Goal: Find specific page/section: Locate a particular part of the current website

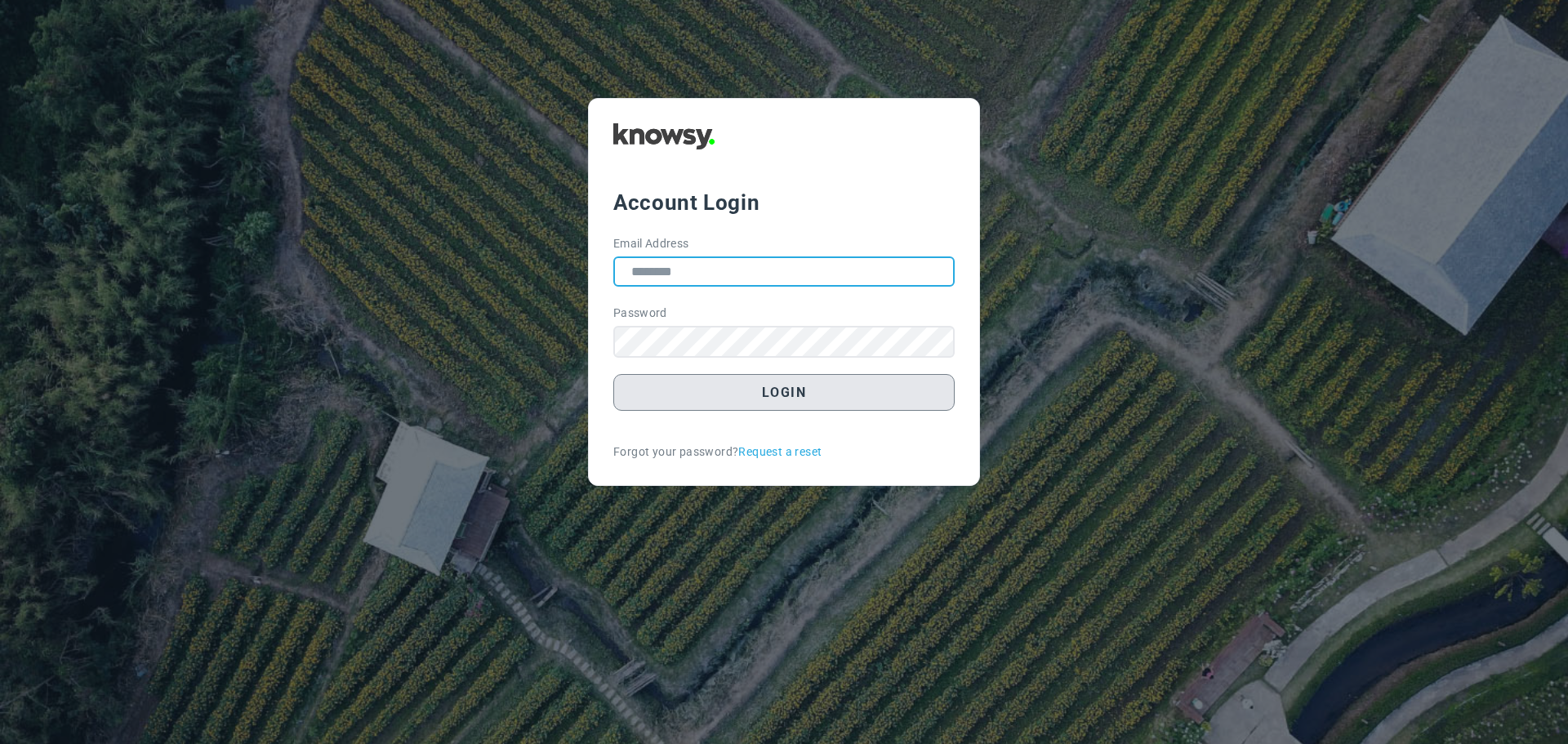
type input "**********"
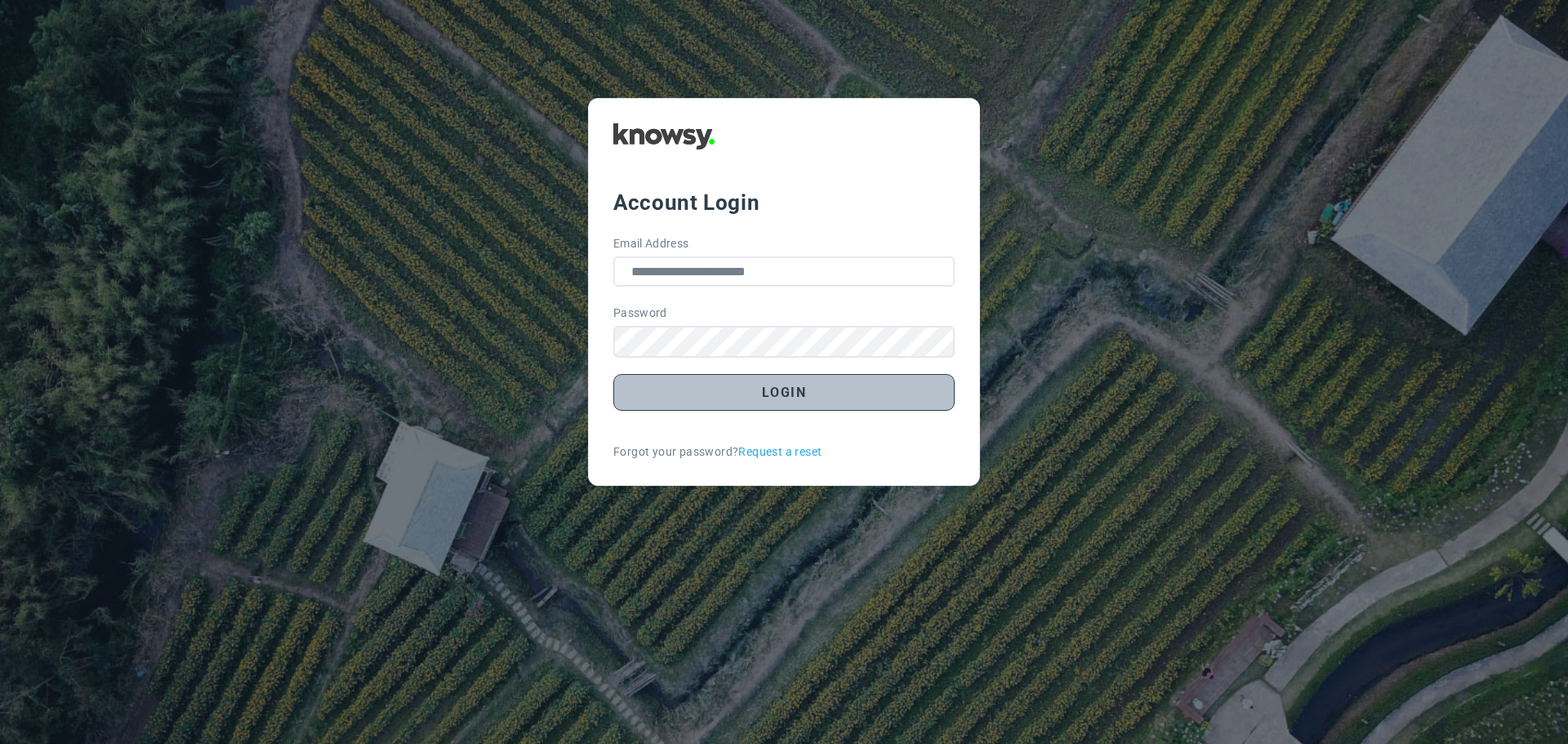
click at [757, 395] on button "Login" at bounding box center [784, 392] width 342 height 37
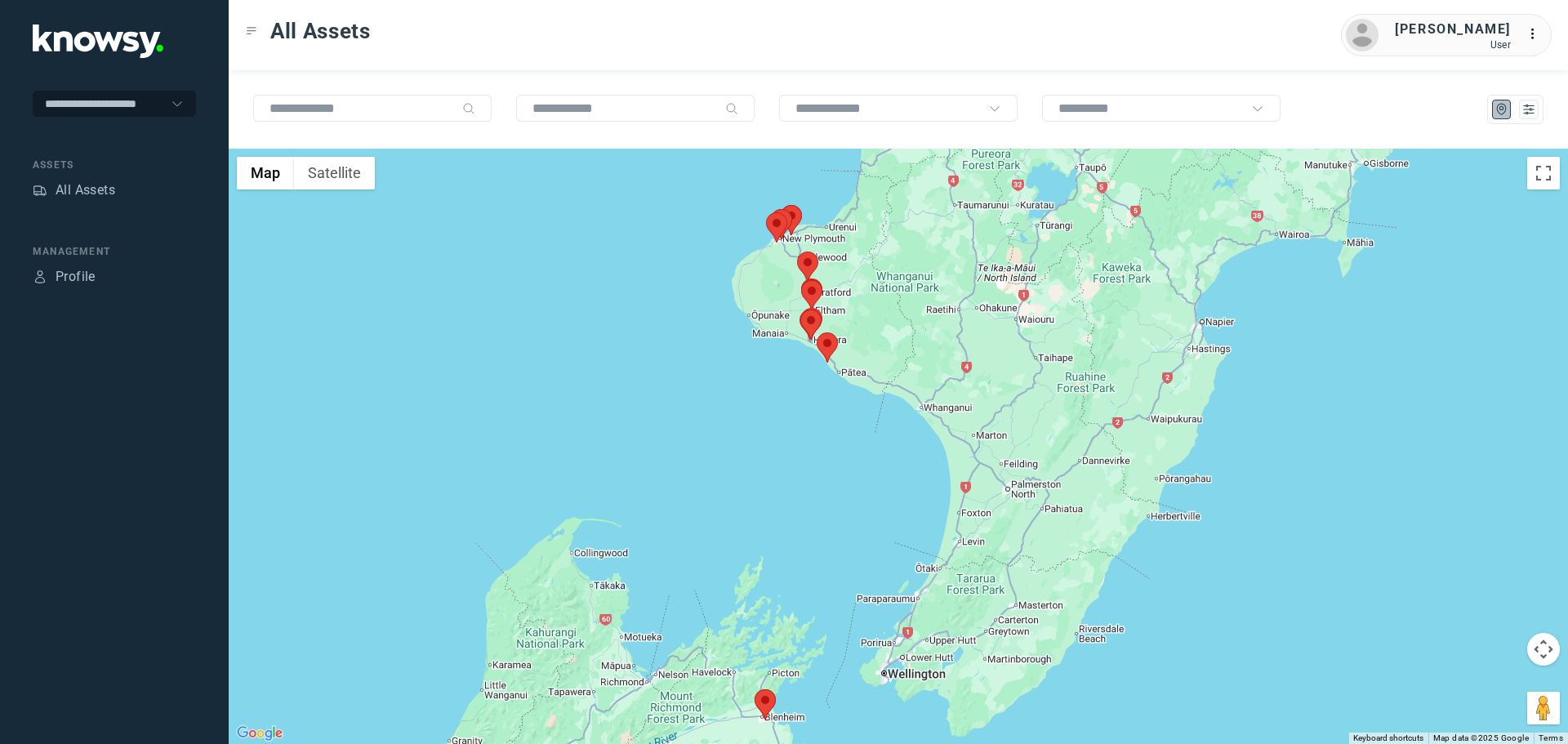
drag, startPoint x: 917, startPoint y: 295, endPoint x: 783, endPoint y: 322, distance: 136.7
click at [793, 328] on div "To navigate, press the arrow keys." at bounding box center [898, 446] width 1340 height 595
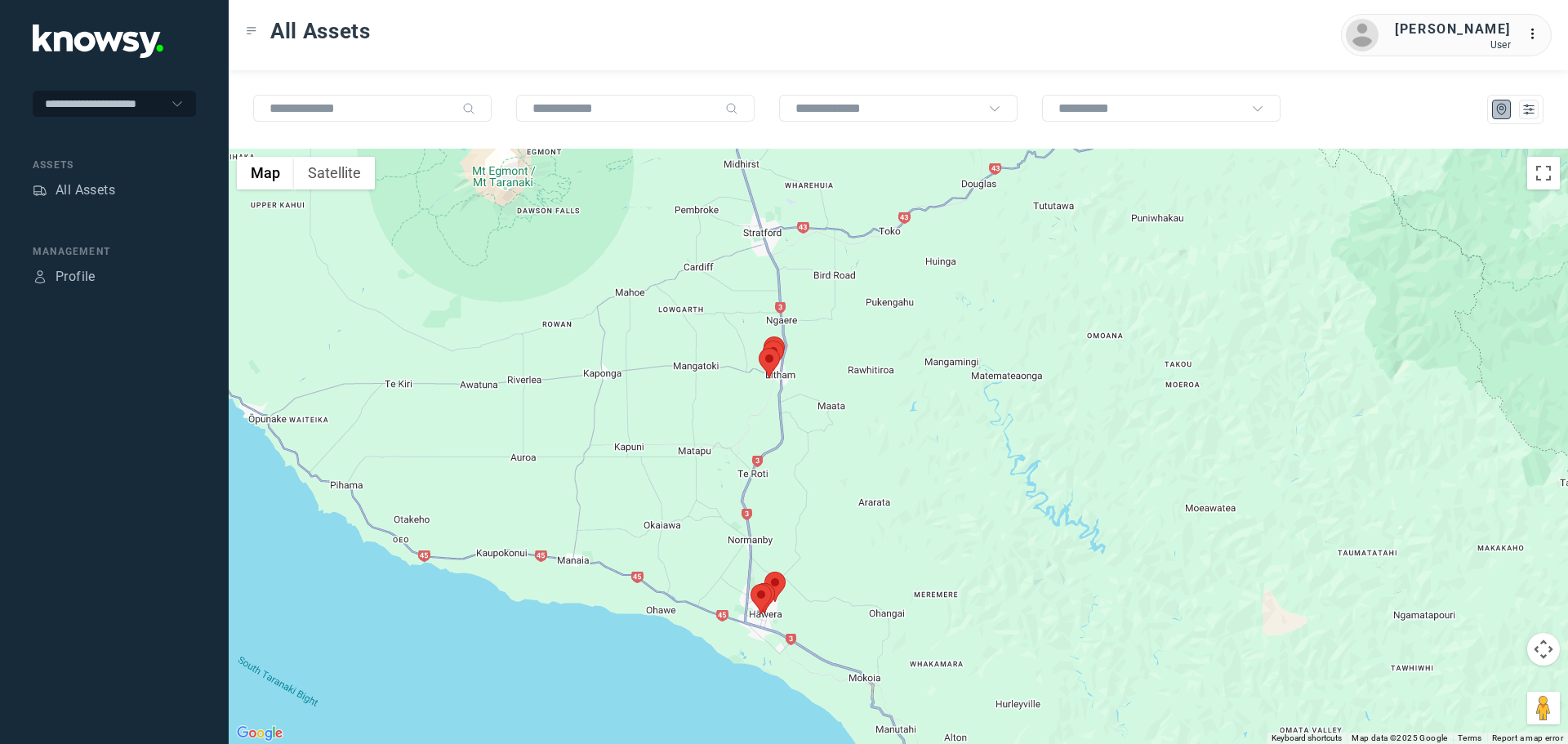
drag, startPoint x: 760, startPoint y: 233, endPoint x: 774, endPoint y: 350, distance: 117.8
click at [774, 350] on div "To navigate, press the arrow keys." at bounding box center [898, 446] width 1340 height 595
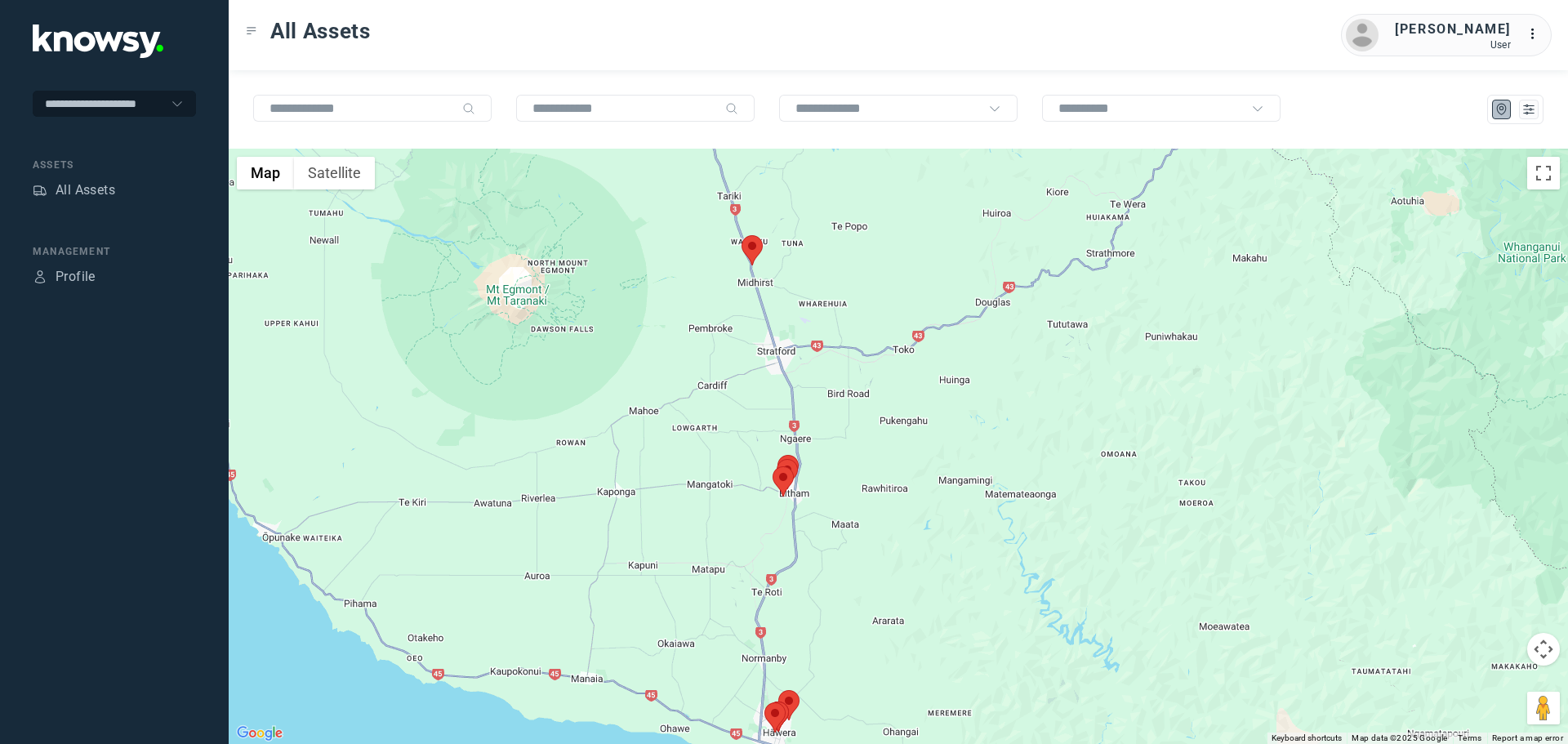
click at [742, 235] on area at bounding box center [742, 235] width 0 height 0
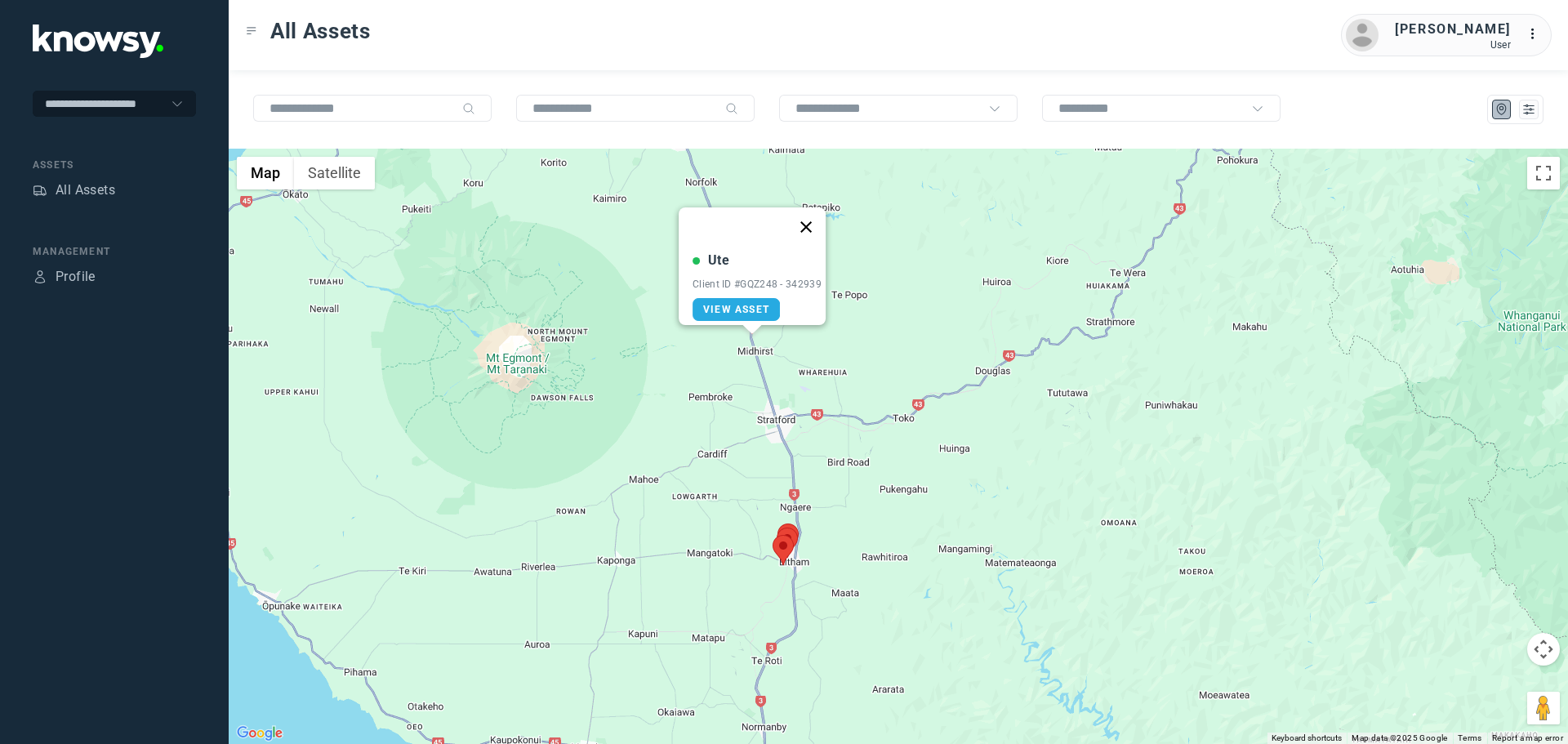
click at [812, 214] on button "Close" at bounding box center [806, 227] width 39 height 39
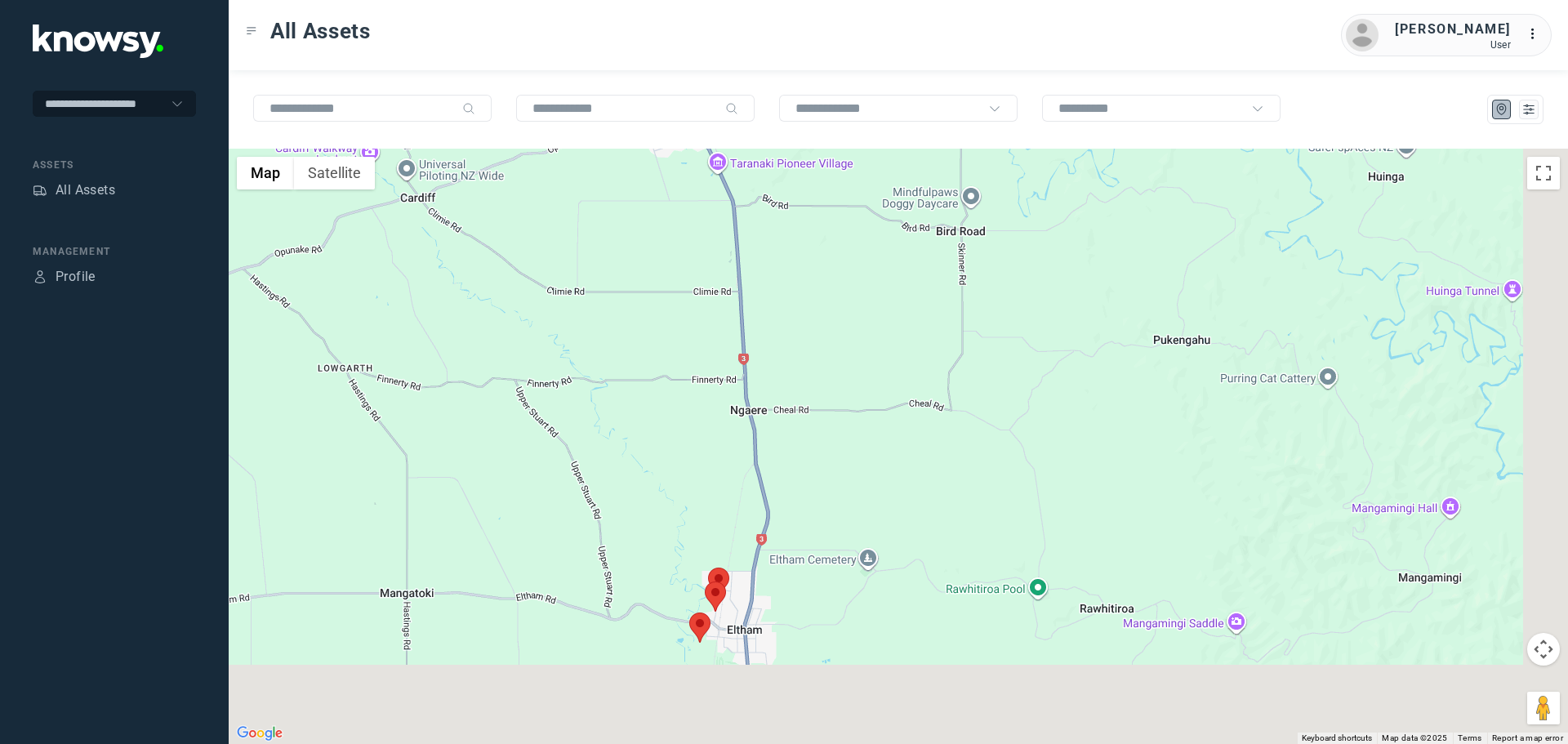
drag, startPoint x: 744, startPoint y: 535, endPoint x: 640, endPoint y: 273, distance: 281.9
click at [640, 275] on div "To navigate, press the arrow keys." at bounding box center [898, 446] width 1340 height 595
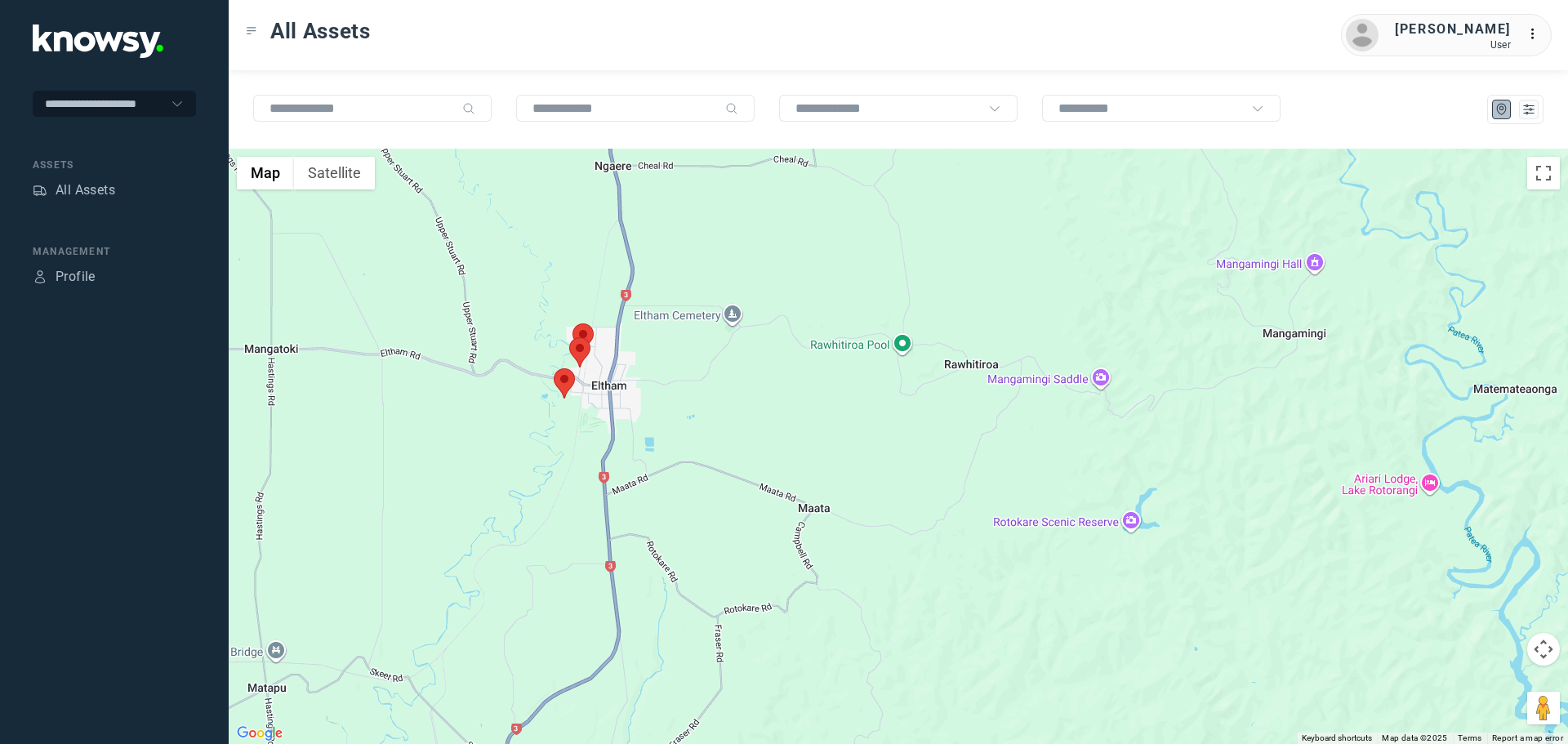
drag, startPoint x: 594, startPoint y: 480, endPoint x: 570, endPoint y: 388, distance: 95.1
click at [570, 388] on div at bounding box center [564, 383] width 21 height 30
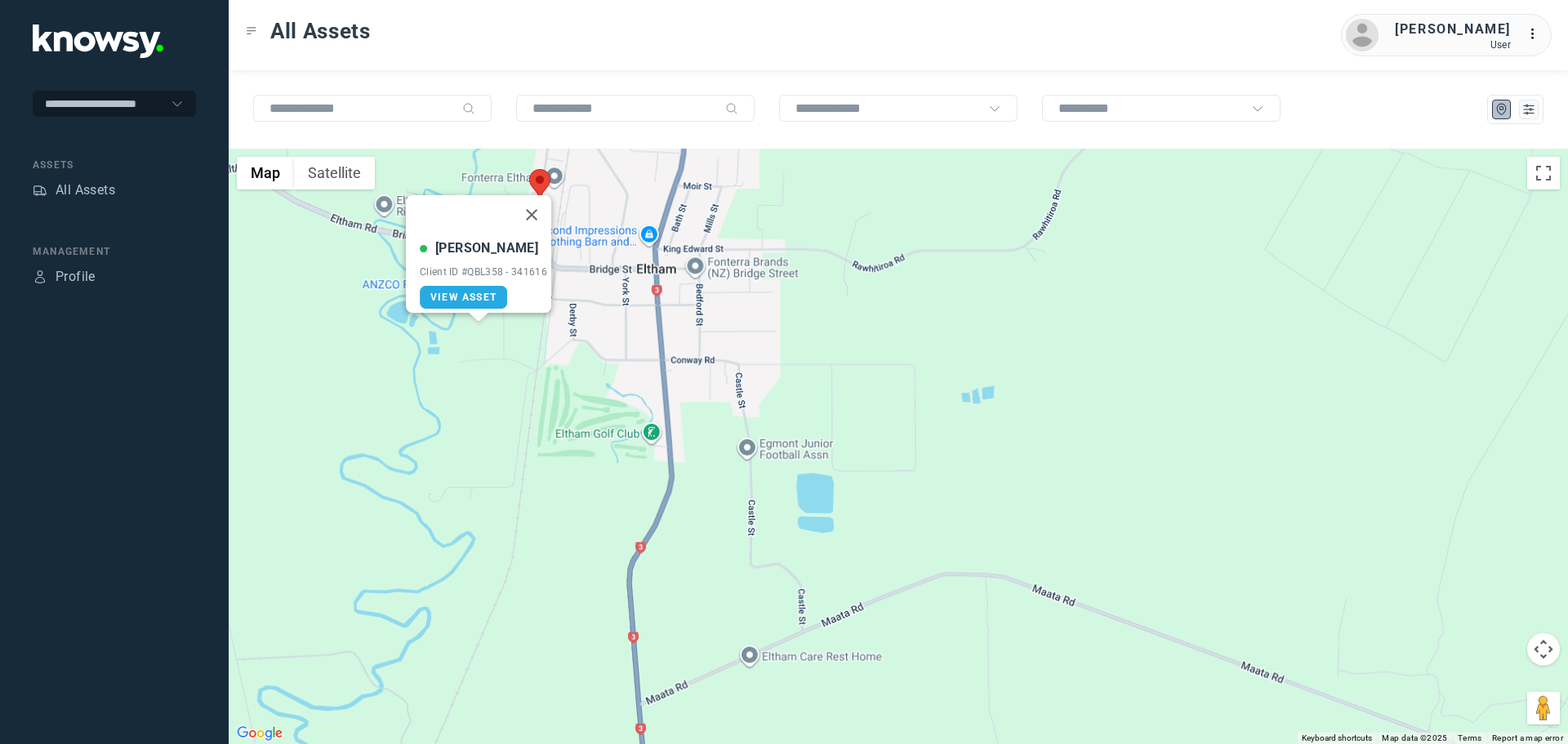
click at [605, 273] on div "Luke Hughes Client ID #QBL358 - 341616 View Asset" at bounding box center [898, 446] width 1340 height 595
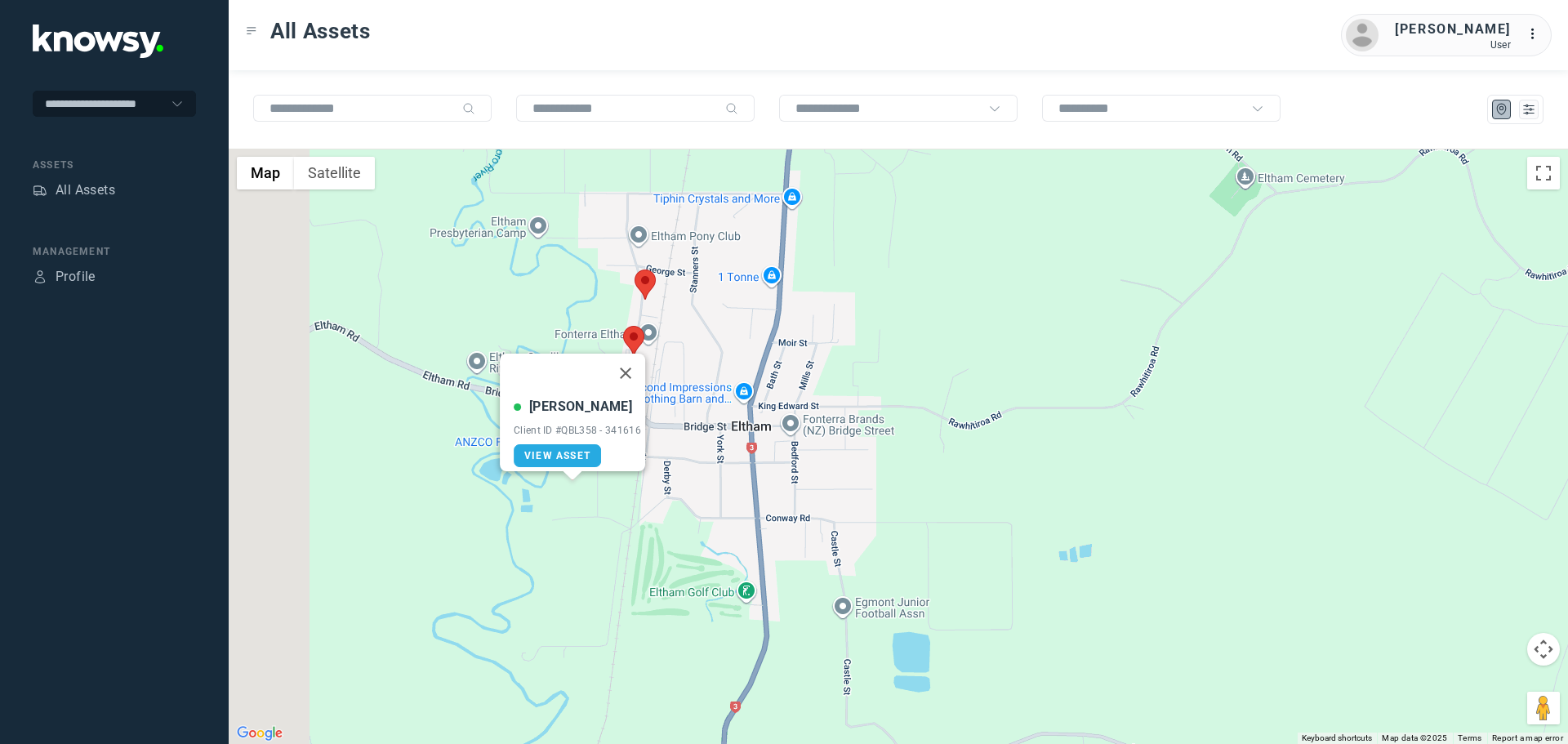
drag, startPoint x: 613, startPoint y: 235, endPoint x: 706, endPoint y: 406, distance: 194.7
click at [706, 406] on div "Luke Hughes Client ID #QBL358 - 341616 View Asset" at bounding box center [898, 446] width 1340 height 595
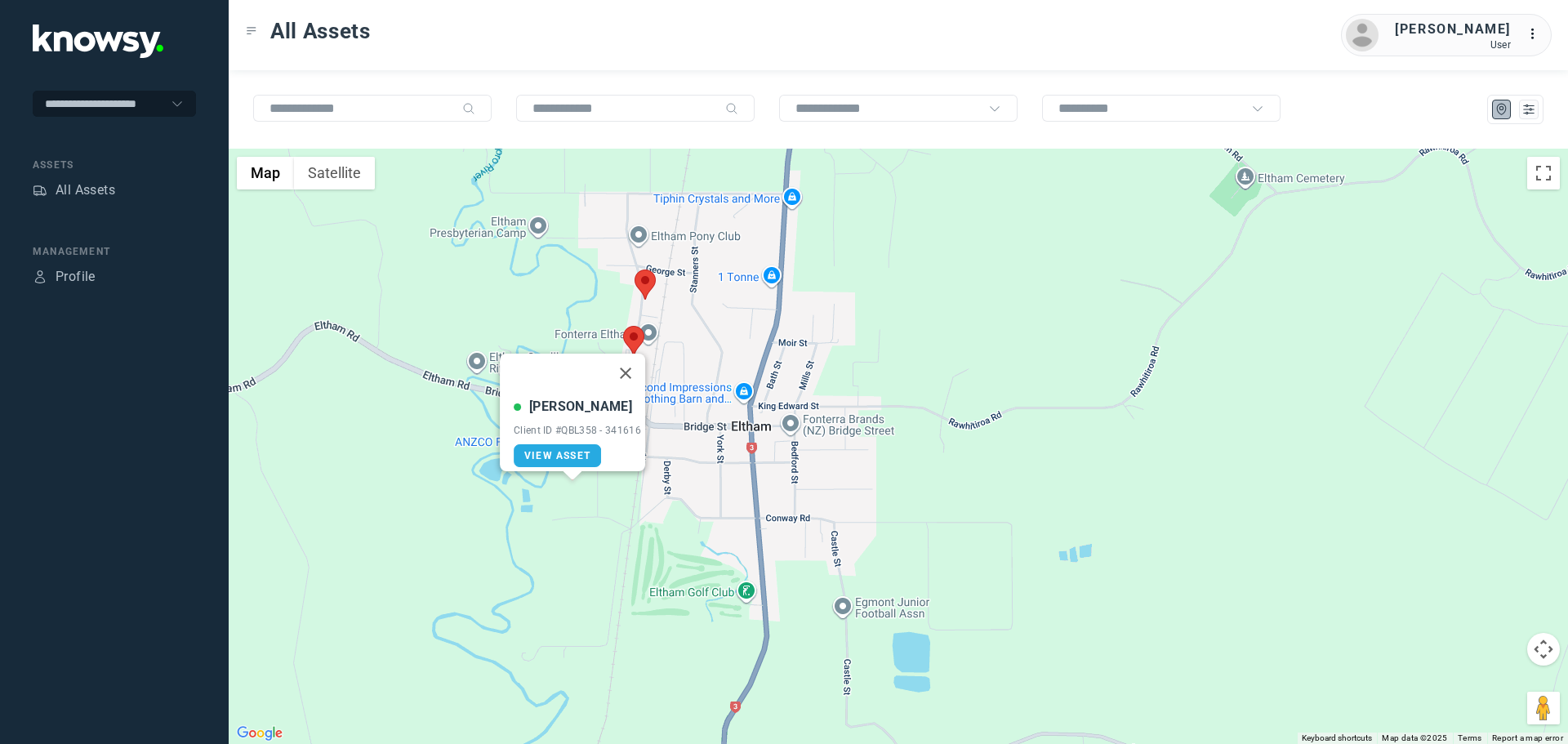
click at [635, 269] on area at bounding box center [635, 269] width 0 height 0
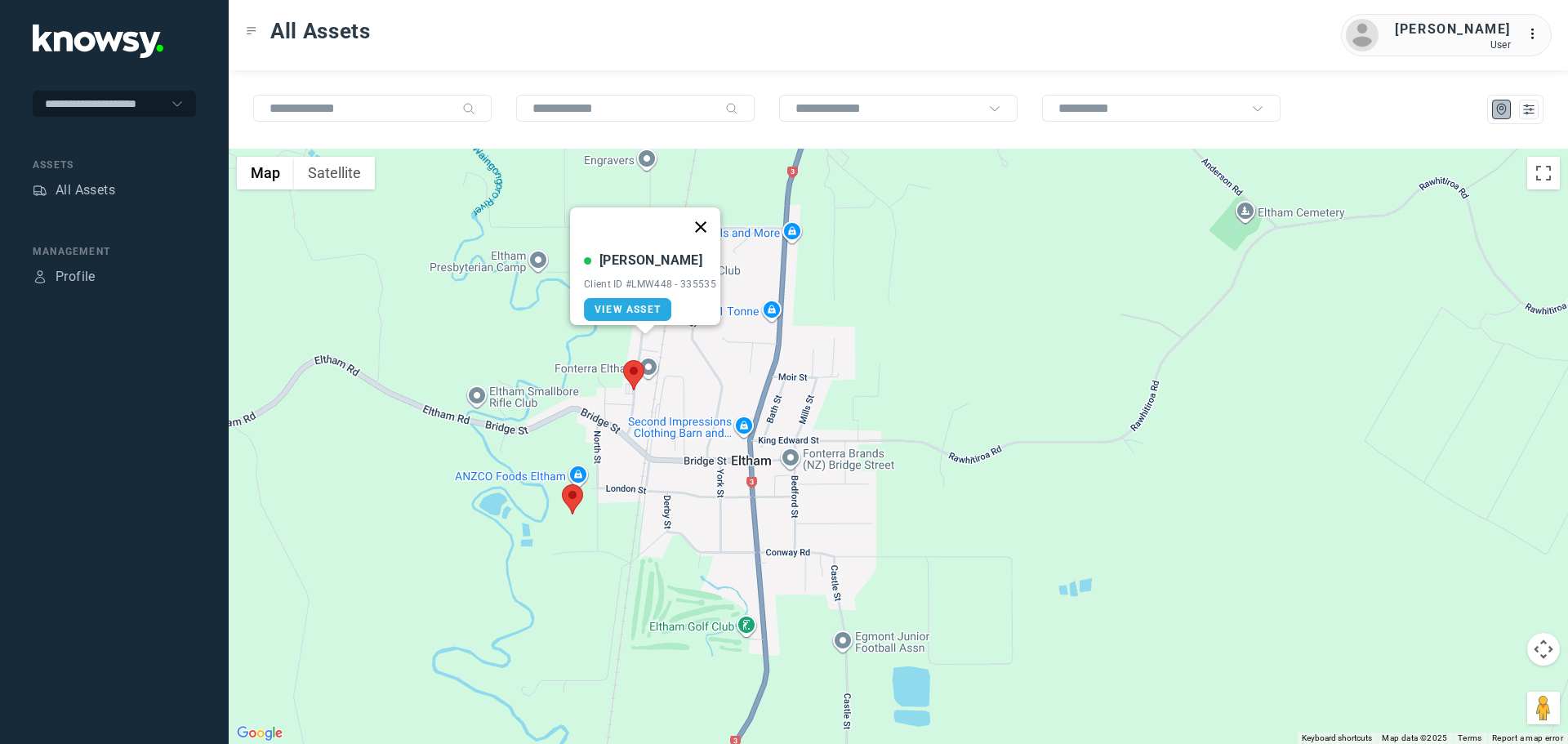
click at [708, 213] on button "Close" at bounding box center [701, 227] width 39 height 39
click at [623, 360] on area at bounding box center [623, 360] width 0 height 0
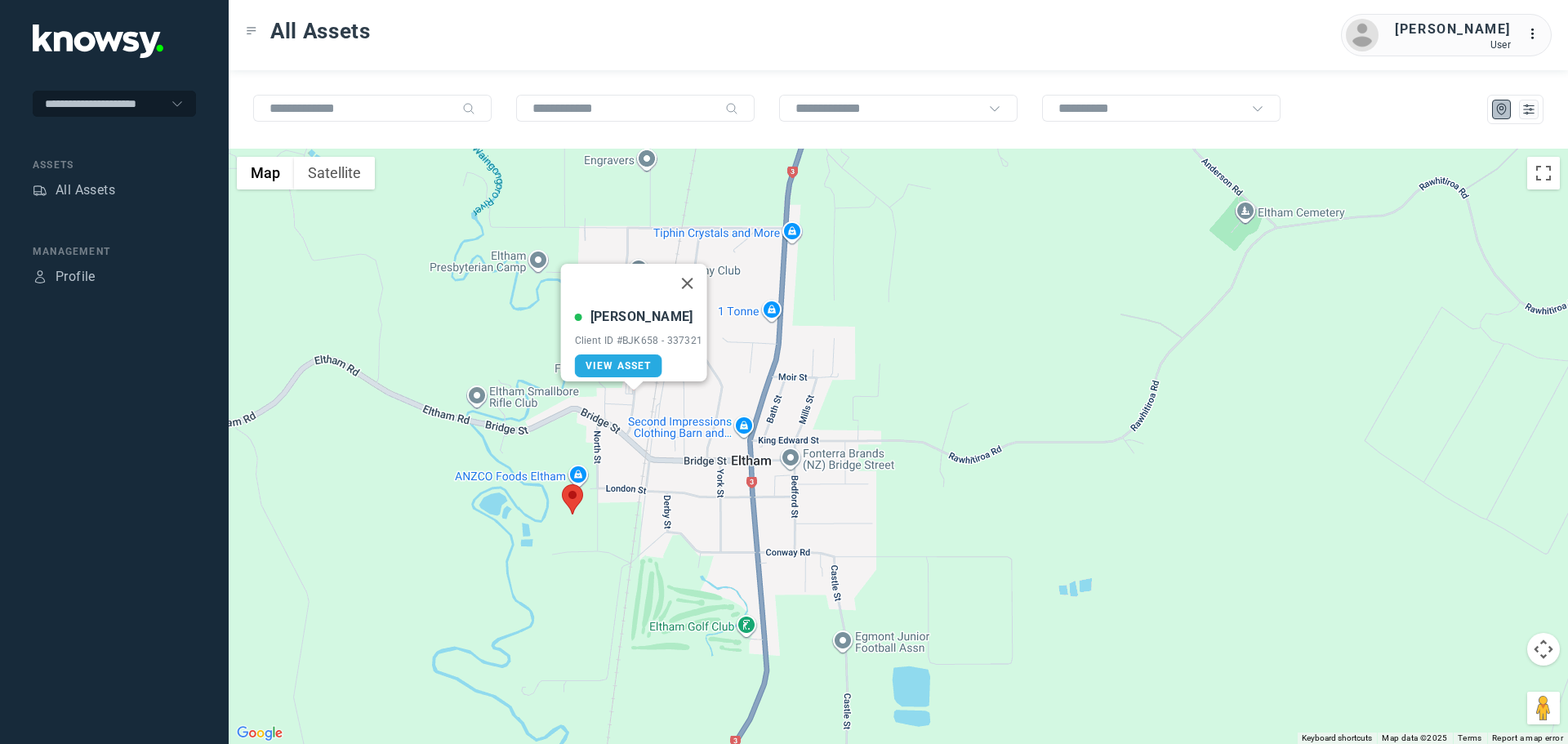
drag, startPoint x: 697, startPoint y: 268, endPoint x: 689, endPoint y: 276, distance: 11.3
click at [697, 269] on button "Close" at bounding box center [687, 283] width 39 height 39
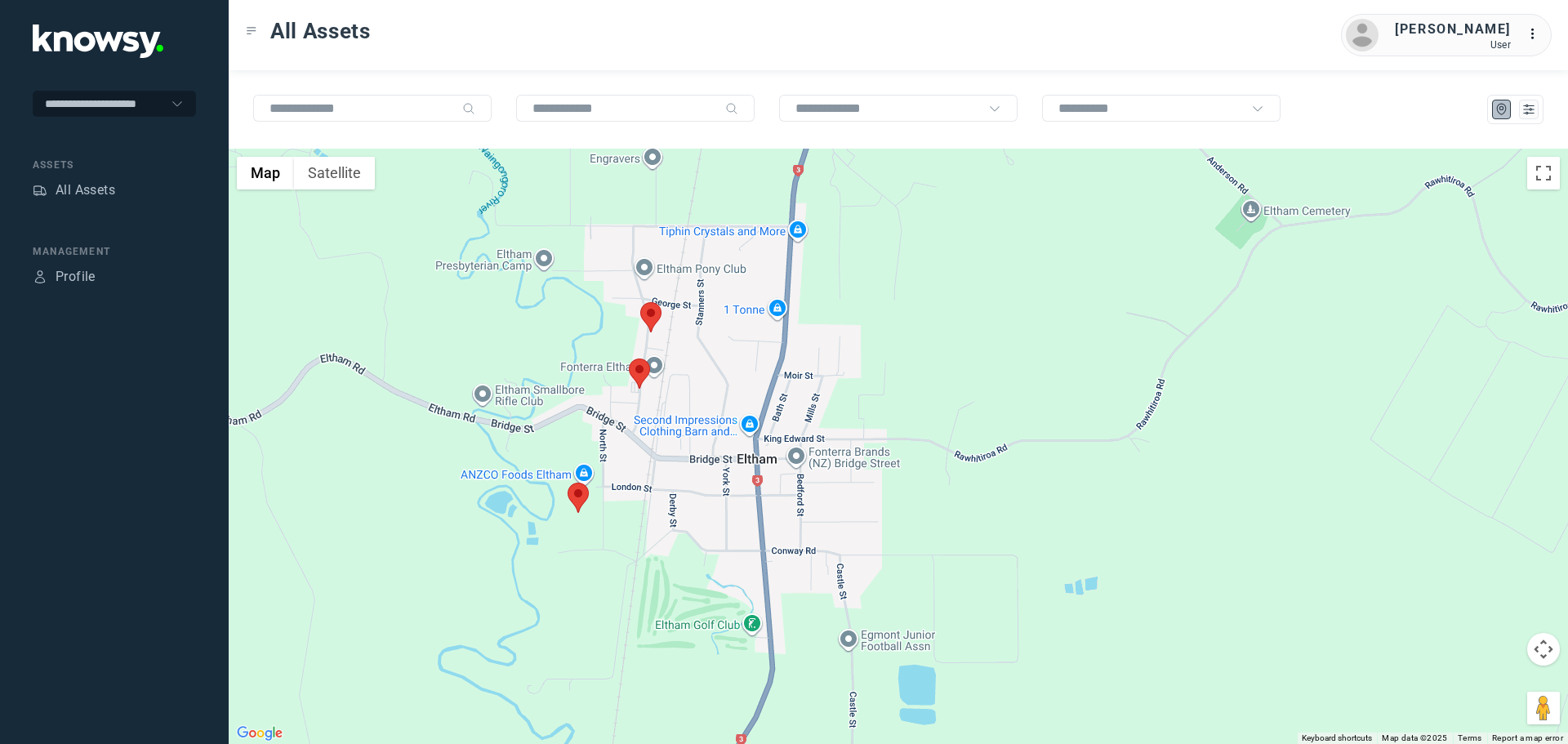
click at [568, 483] on area at bounding box center [568, 483] width 0 height 0
click at [637, 393] on button "Close" at bounding box center [632, 406] width 39 height 39
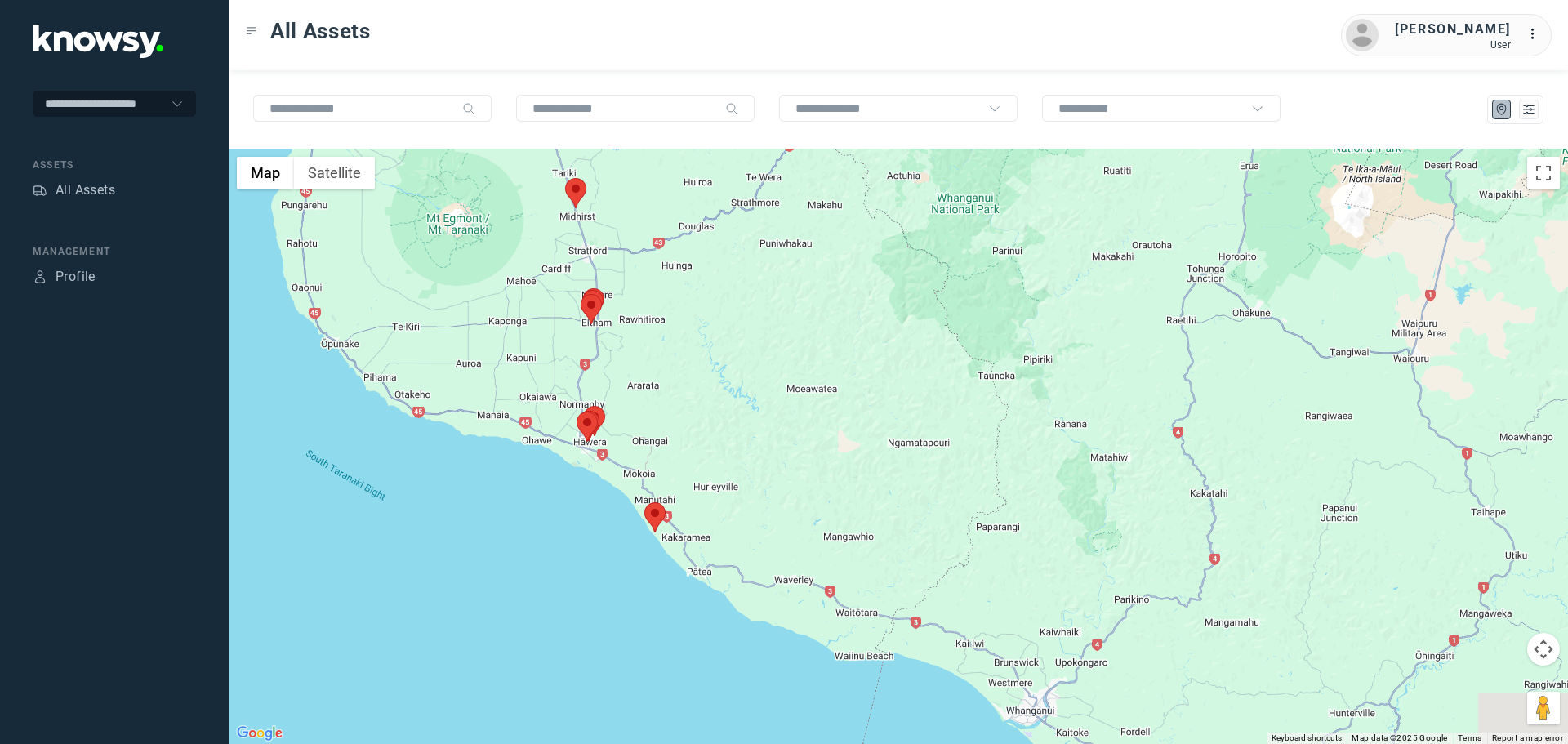
drag, startPoint x: 729, startPoint y: 611, endPoint x: 634, endPoint y: 470, distance: 170.0
click at [632, 461] on div at bounding box center [898, 446] width 1340 height 595
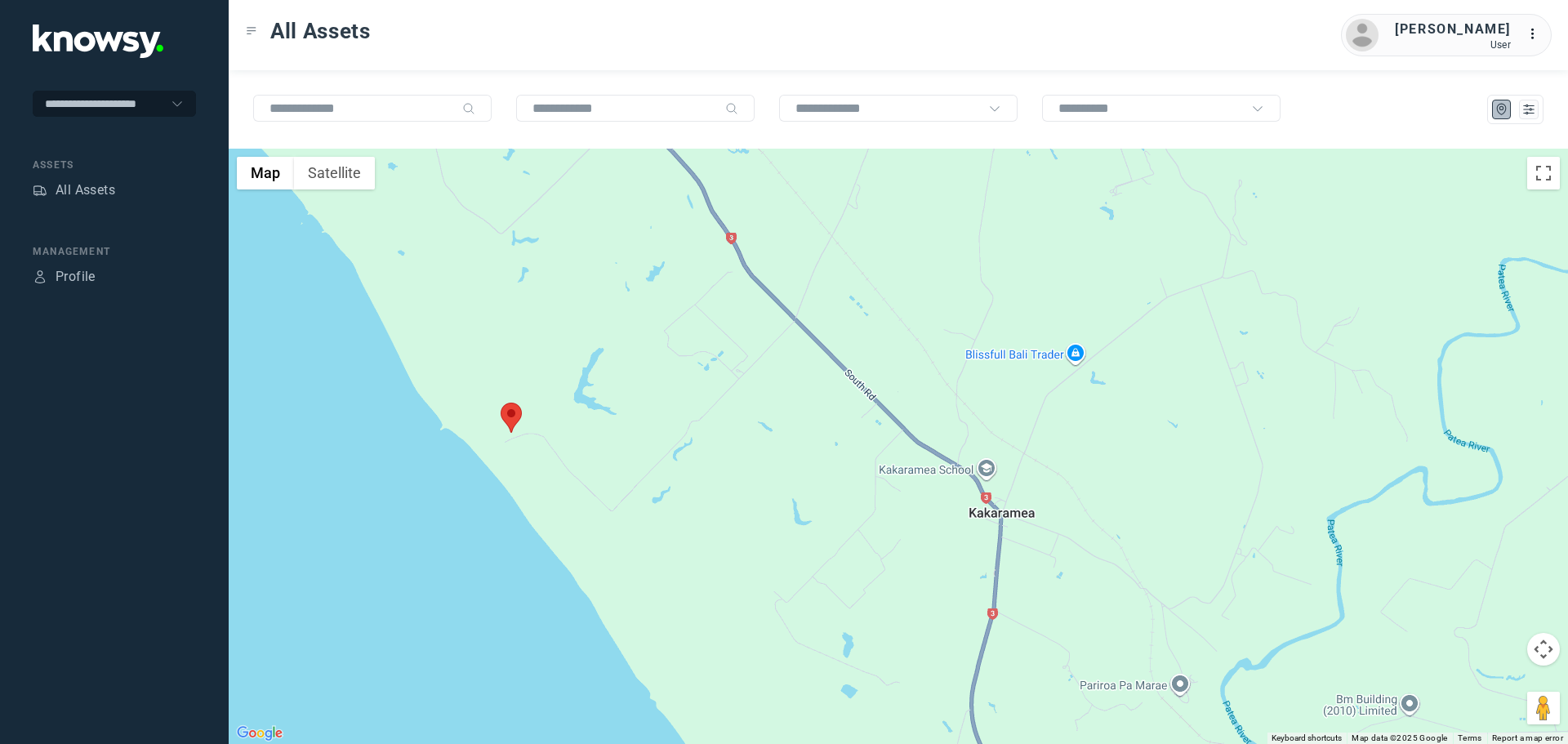
click at [500, 402] on area at bounding box center [500, 402] width 0 height 0
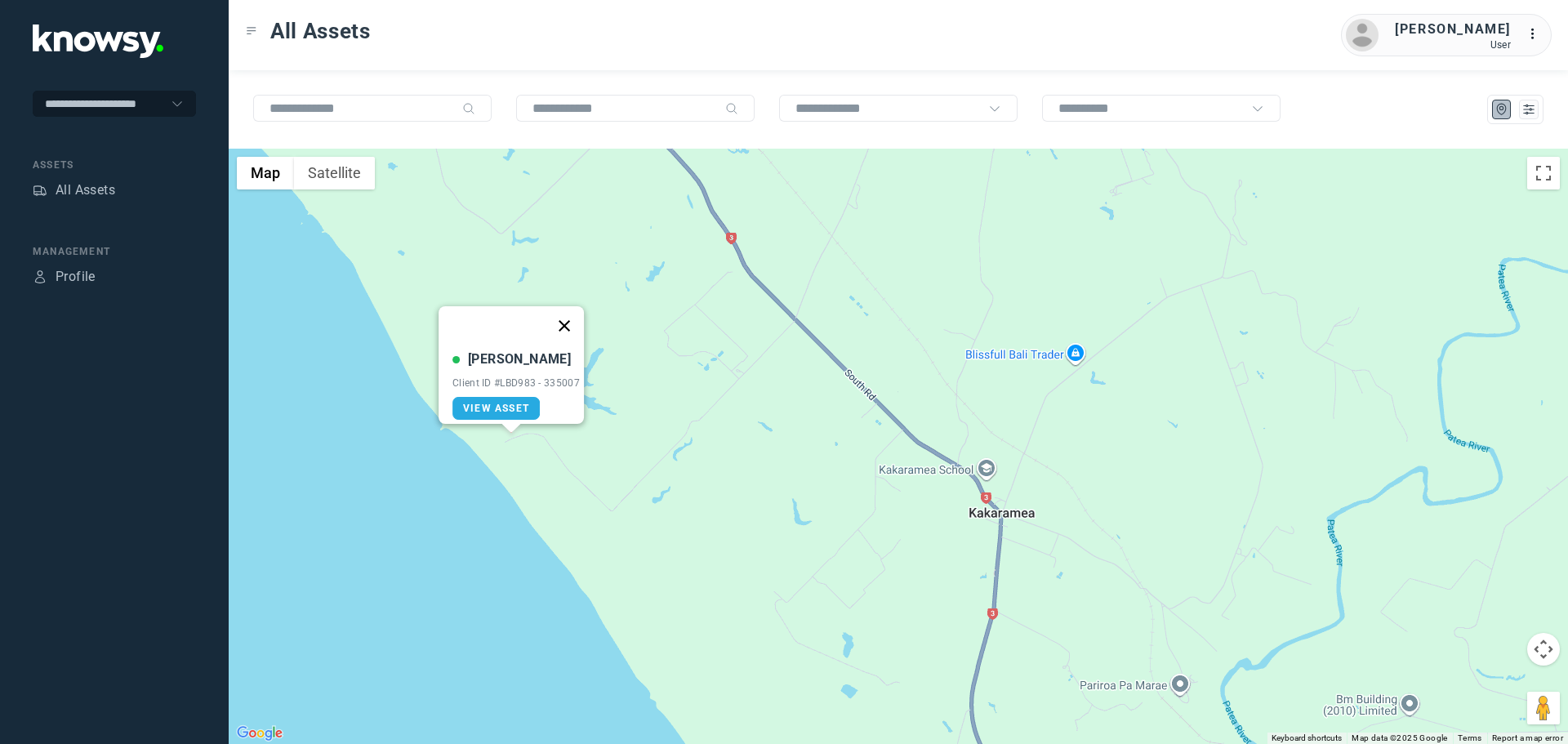
click at [577, 319] on button "Close" at bounding box center [564, 326] width 39 height 39
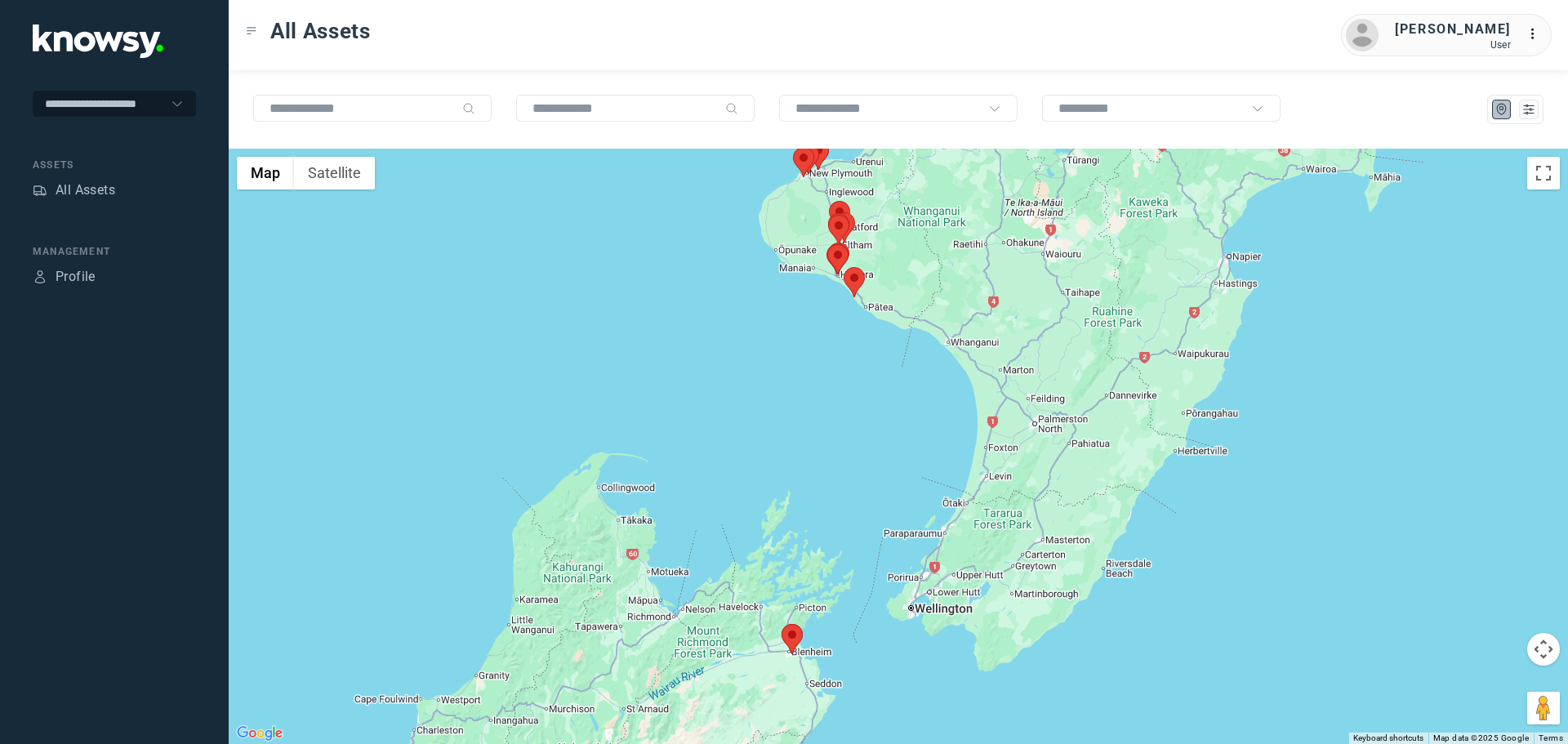
drag, startPoint x: 931, startPoint y: 306, endPoint x: 775, endPoint y: 278, distance: 158.5
click at [844, 267] on area at bounding box center [844, 267] width 0 height 0
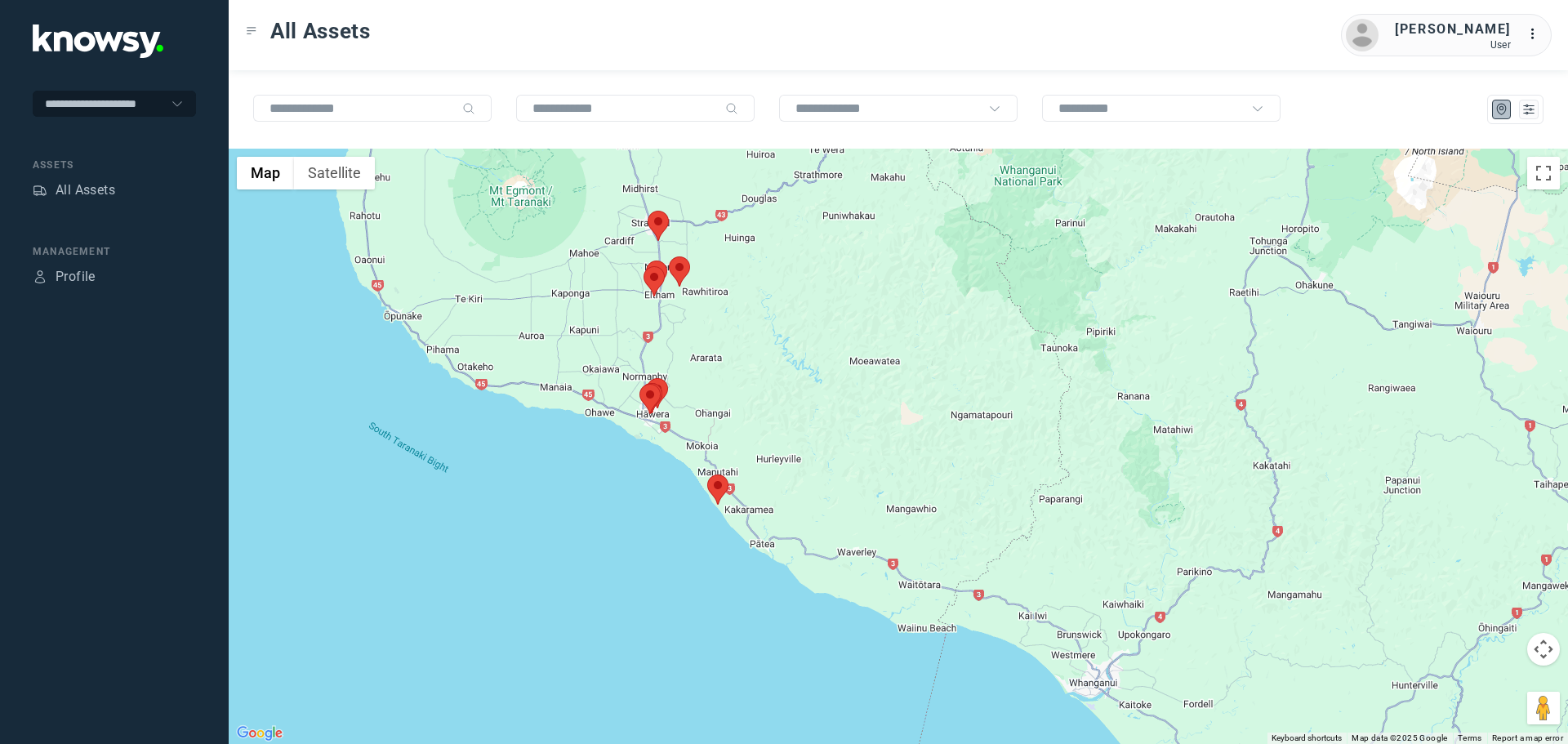
drag, startPoint x: 658, startPoint y: 320, endPoint x: 669, endPoint y: 338, distance: 21.1
click at [669, 338] on div at bounding box center [898, 446] width 1340 height 595
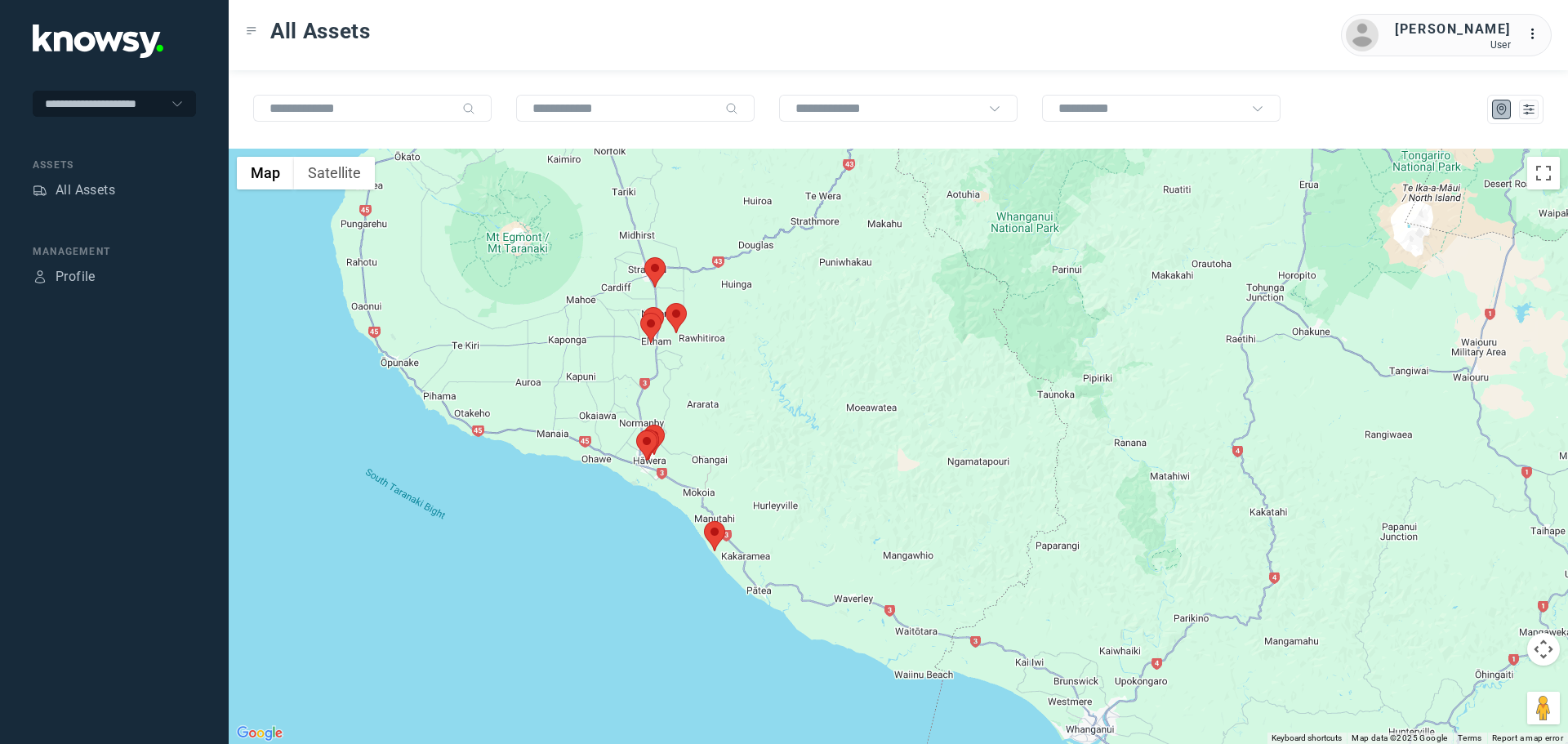
drag, startPoint x: 684, startPoint y: 245, endPoint x: 681, endPoint y: 298, distance: 53.1
click at [681, 298] on div at bounding box center [898, 446] width 1340 height 595
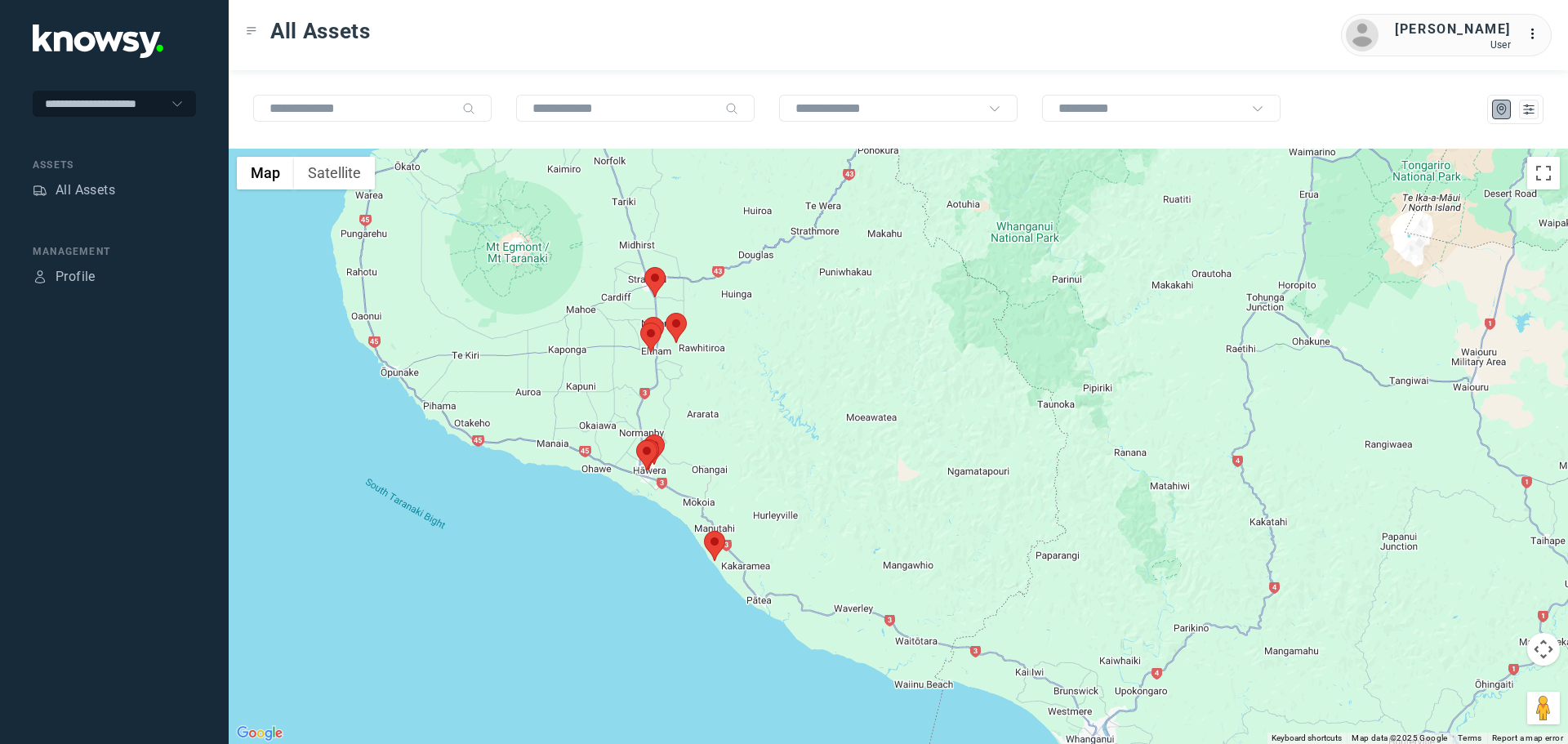
drag, startPoint x: 646, startPoint y: 291, endPoint x: 651, endPoint y: 281, distance: 11.2
click at [650, 283] on img at bounding box center [655, 282] width 21 height 30
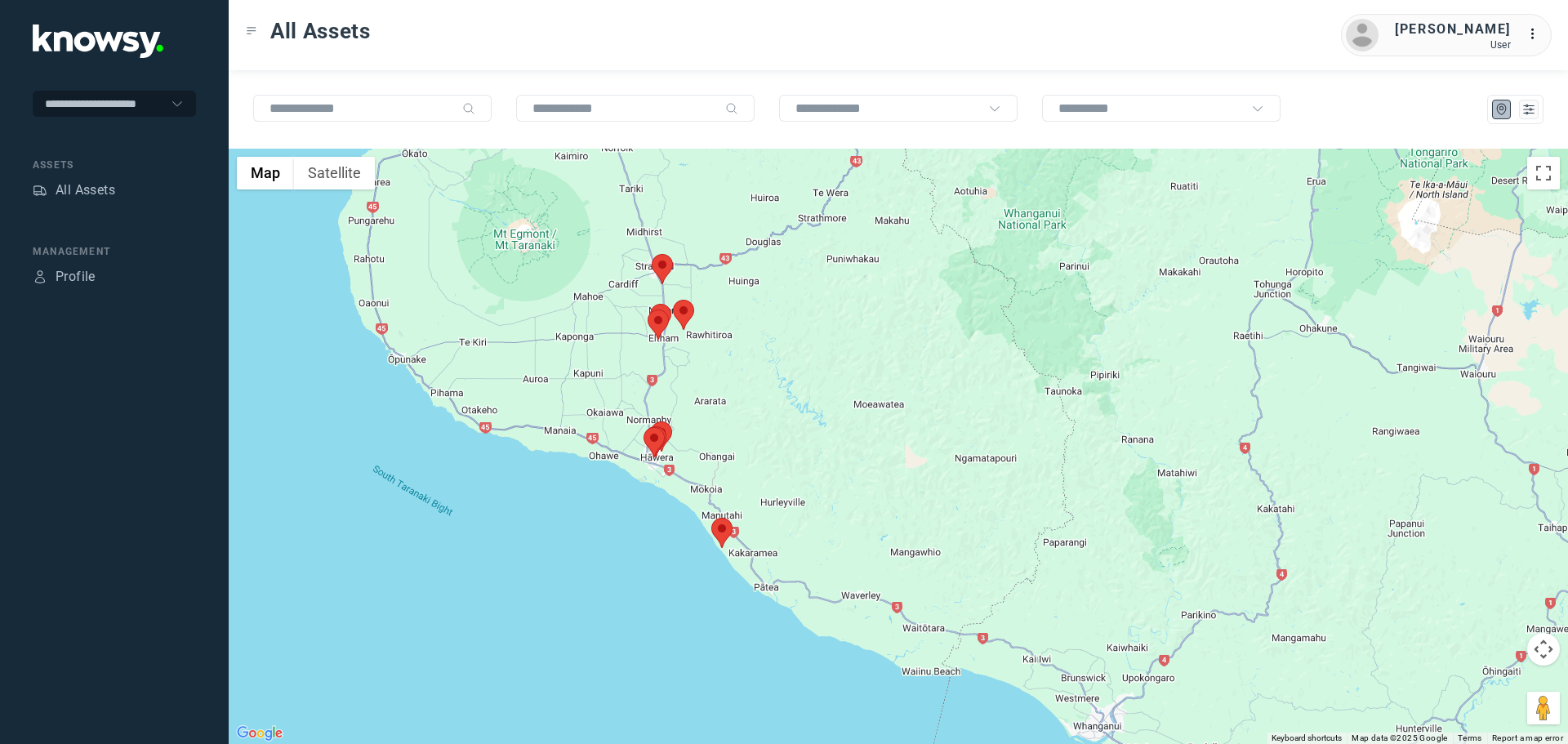
click at [651, 254] on area at bounding box center [651, 254] width 0 height 0
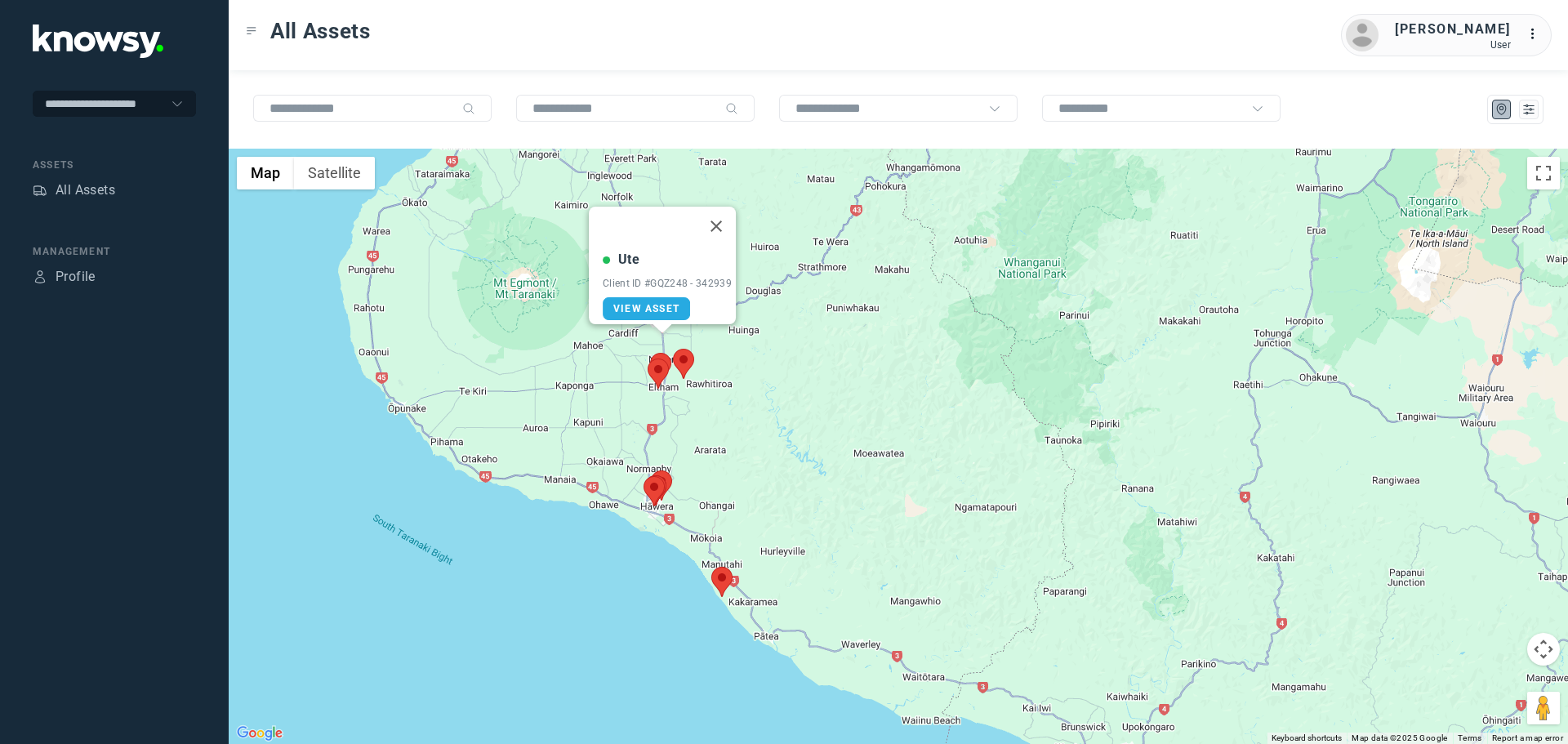
click at [722, 213] on button "Close" at bounding box center [716, 227] width 39 height 39
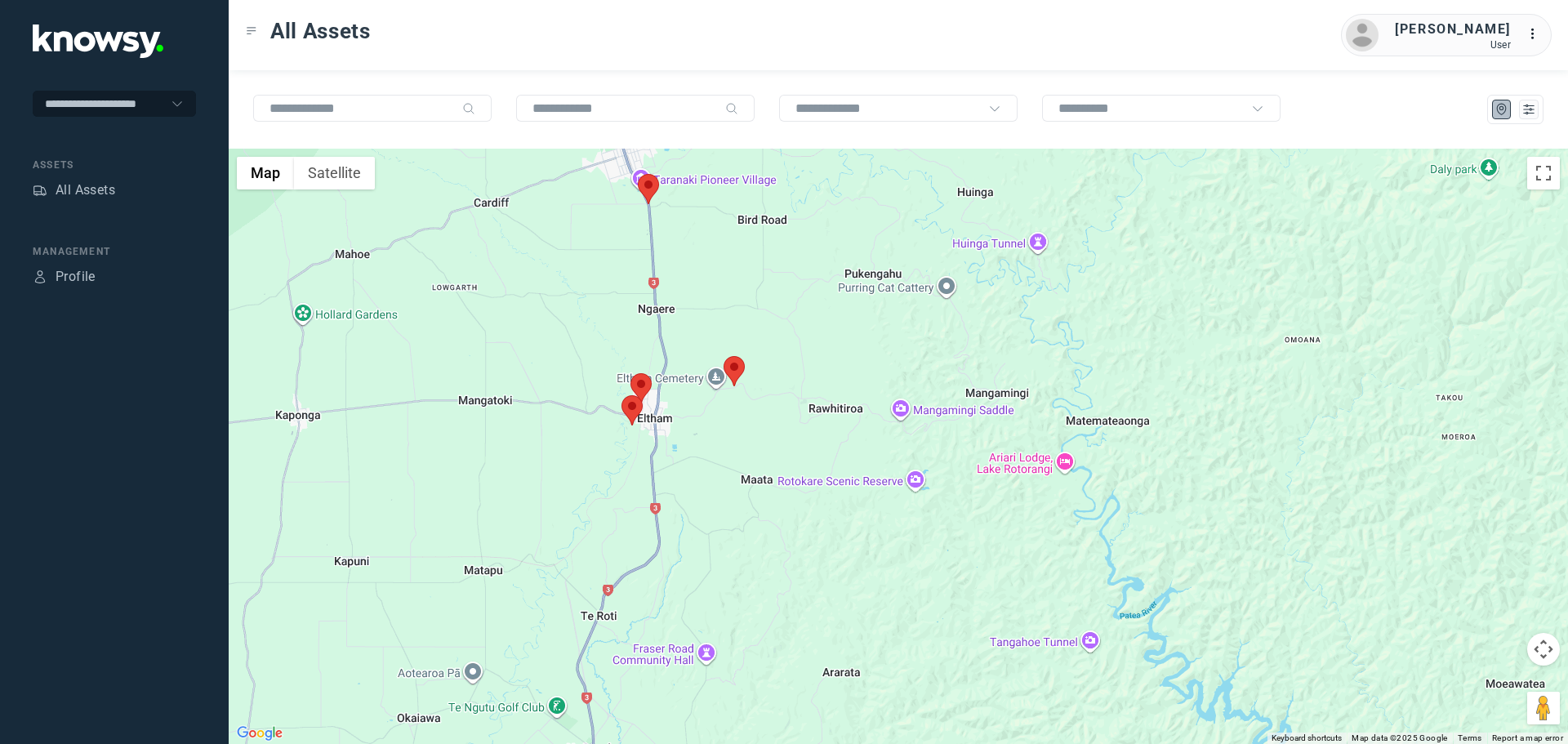
drag, startPoint x: 709, startPoint y: 524, endPoint x: 701, endPoint y: 370, distance: 154.2
click at [701, 370] on div at bounding box center [898, 446] width 1340 height 595
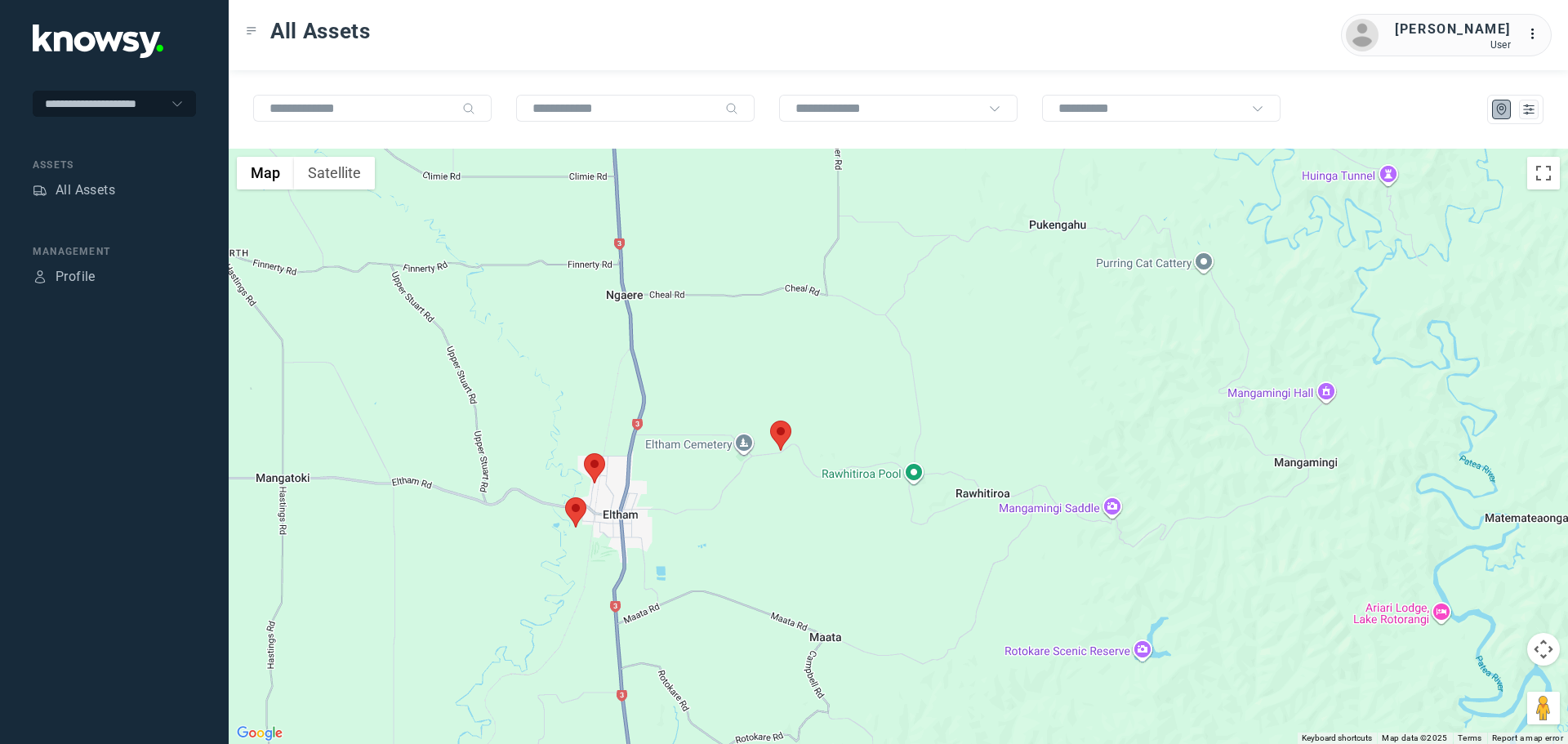
drag, startPoint x: 721, startPoint y: 398, endPoint x: 750, endPoint y: 389, distance: 30.4
click at [750, 389] on div at bounding box center [898, 446] width 1340 height 595
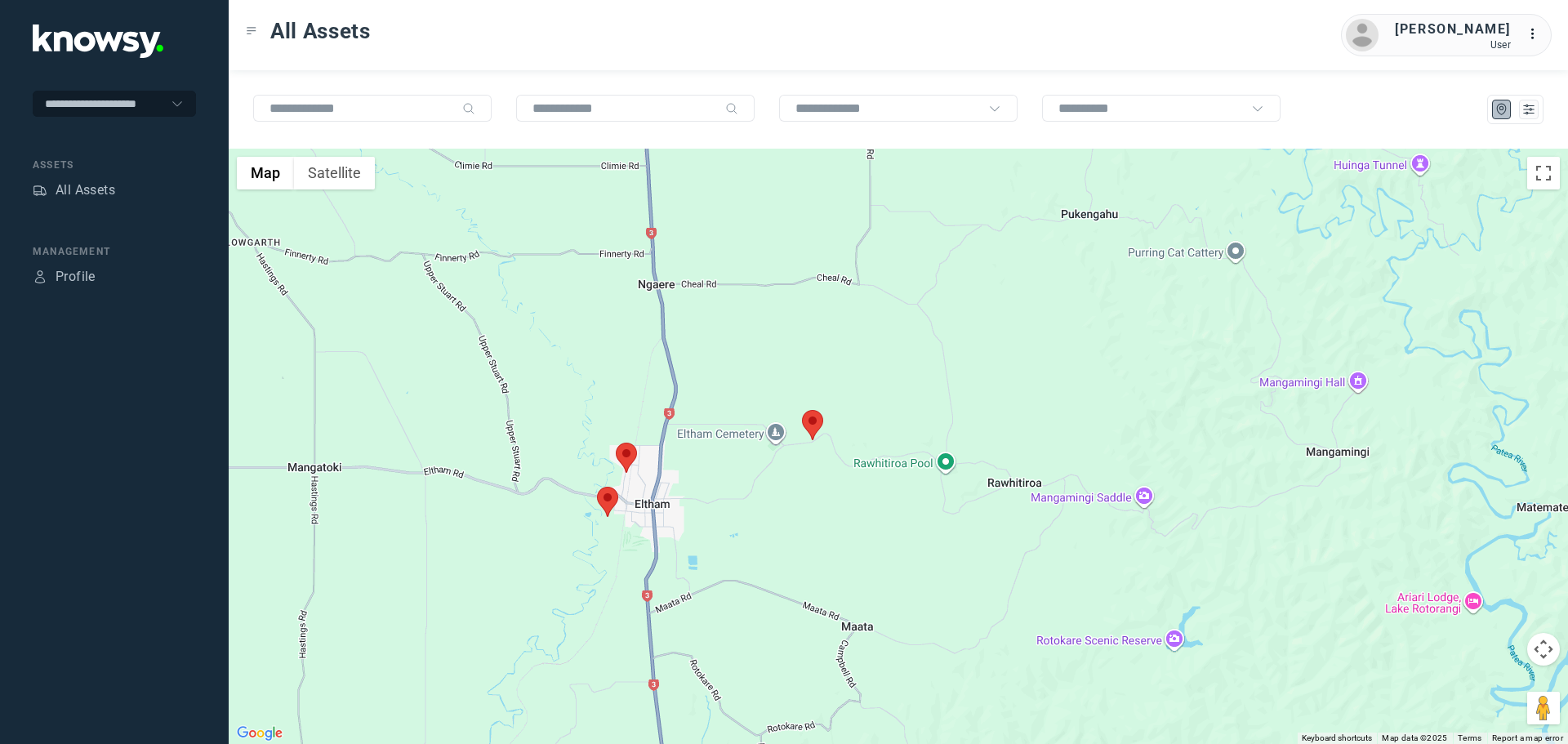
click at [802, 410] on area at bounding box center [802, 410] width 0 height 0
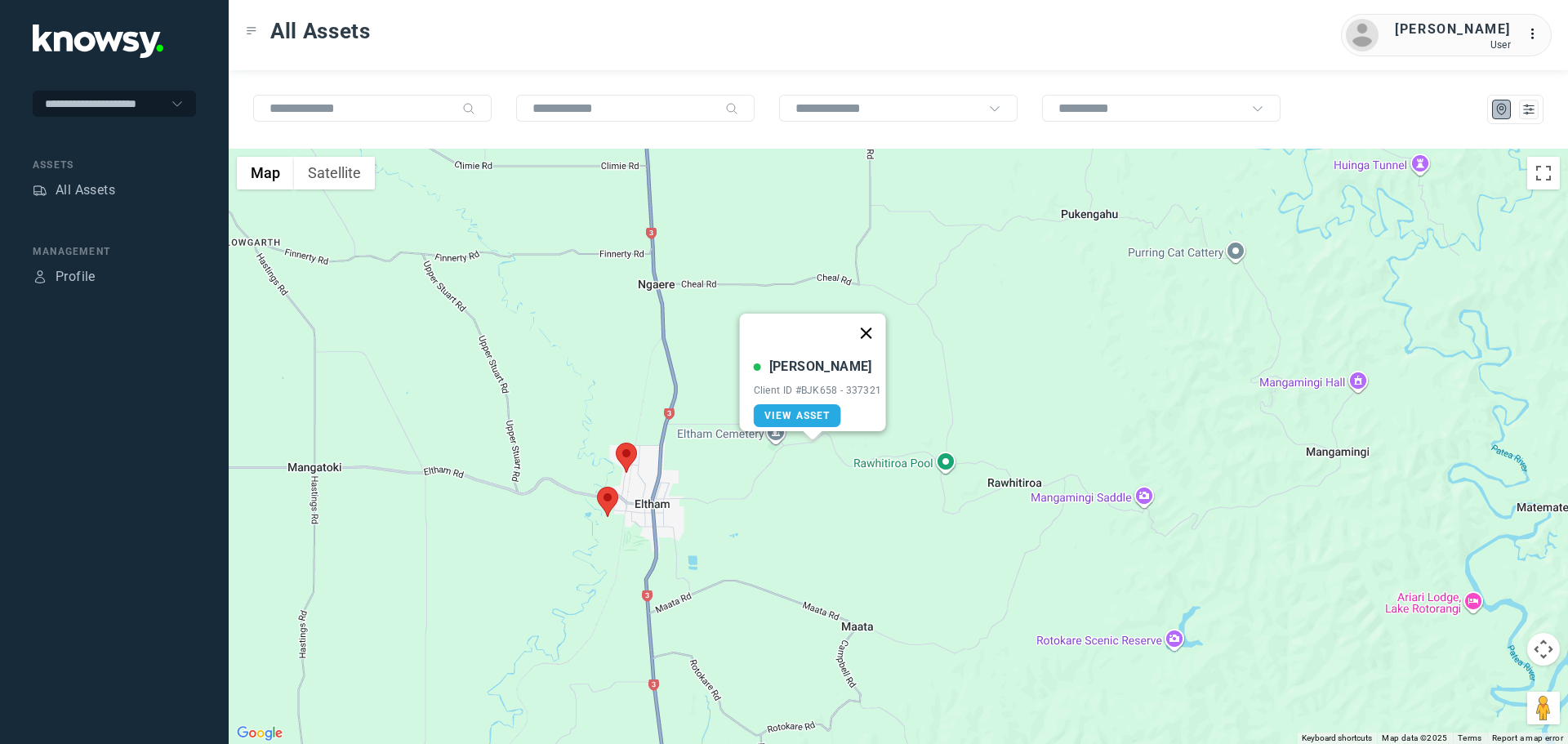
click at [879, 320] on button "Close" at bounding box center [866, 333] width 39 height 39
